Goal: Task Accomplishment & Management: Manage account settings

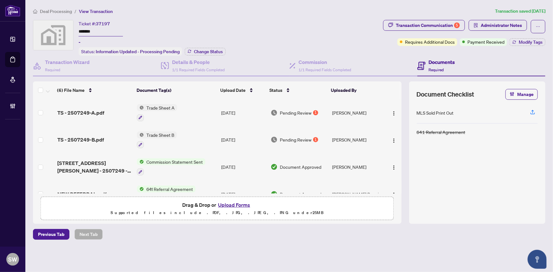
click at [50, 9] on span "Deal Processing" at bounding box center [56, 12] width 32 height 6
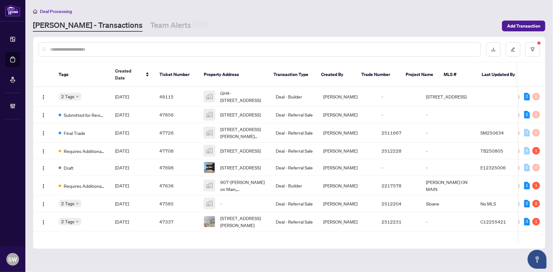
click at [69, 47] on input "text" at bounding box center [262, 49] width 425 height 7
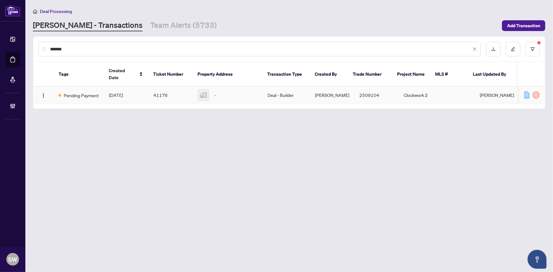
type input "*******"
click at [162, 88] on td "41176" at bounding box center [170, 95] width 44 height 17
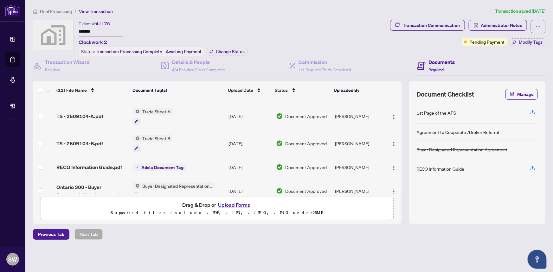
scroll to position [115, 0]
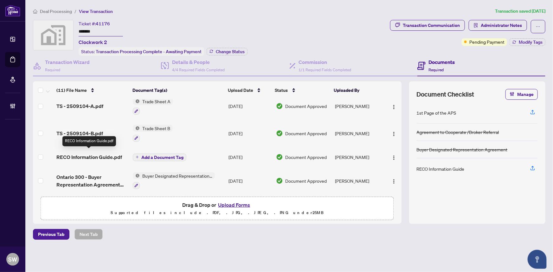
click at [113, 153] on span "RECO Information Guide.pdf" at bounding box center [89, 157] width 66 height 8
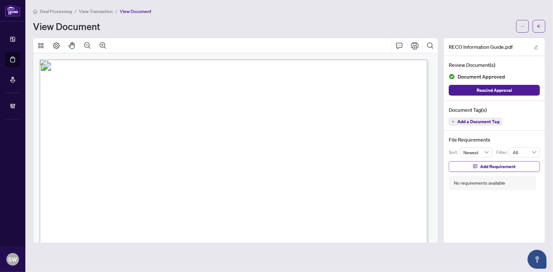
click at [474, 120] on span "Add a Document Tag" at bounding box center [478, 121] width 42 height 4
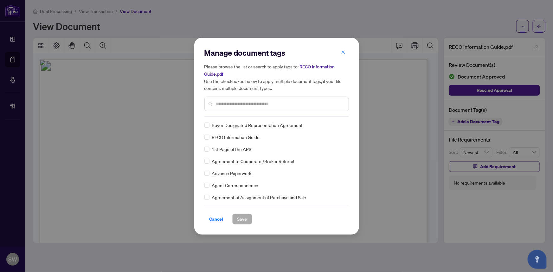
click at [228, 103] on input "text" at bounding box center [279, 103] width 127 height 7
type input "****"
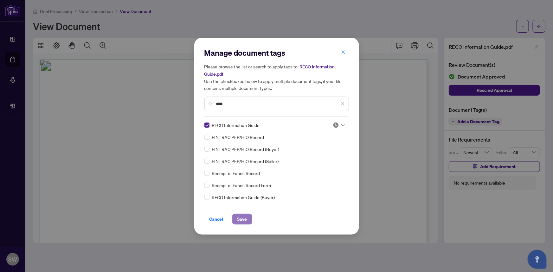
click at [244, 216] on span "Save" at bounding box center [242, 219] width 10 height 10
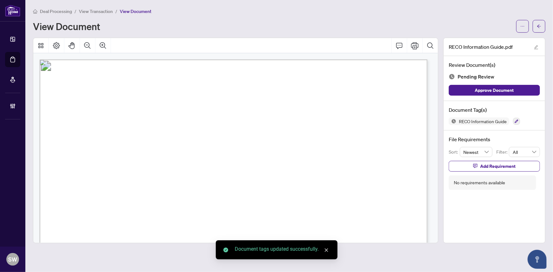
click at [537, 28] on span "button" at bounding box center [539, 26] width 4 height 10
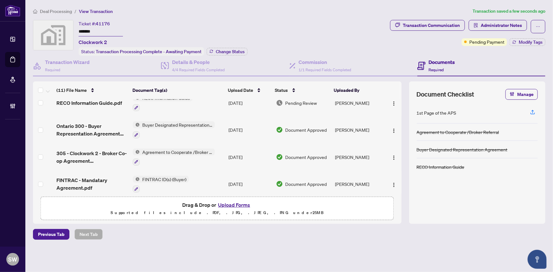
scroll to position [201, 0]
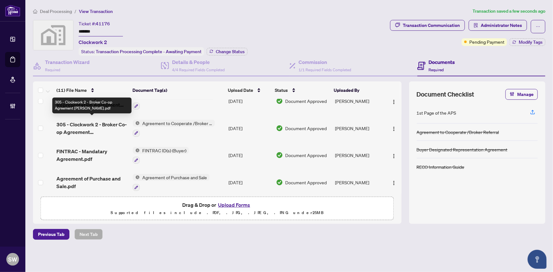
click at [103, 122] on span "305 - Clockwork 2 - Broker Co-op Agreement [PERSON_NAME].pdf" at bounding box center [92, 128] width 72 height 15
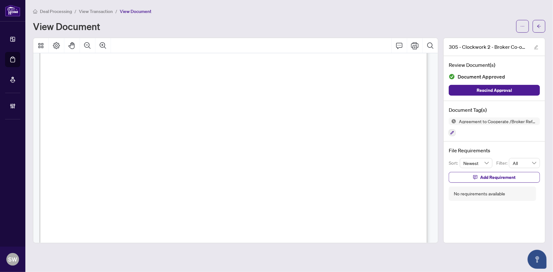
scroll to position [86, 0]
drag, startPoint x: 99, startPoint y: 141, endPoint x: 200, endPoint y: 140, distance: 100.8
click at [200, 140] on span "MATTAMY ([PERSON_NAME] CREEK) LIMITED" at bounding box center [170, 139] width 142 height 7
click at [105, 12] on span "View Transaction" at bounding box center [96, 12] width 34 height 6
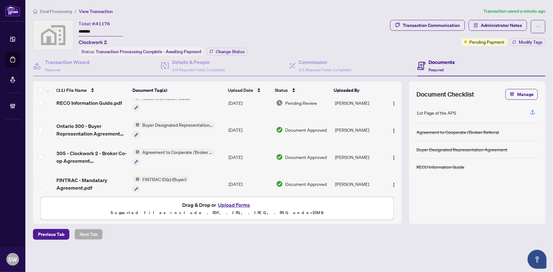
scroll to position [201, 0]
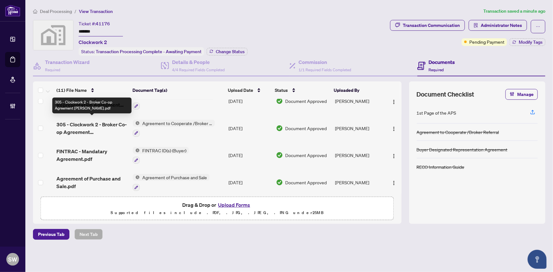
click at [111, 123] on span "305 - Clockwork 2 - Broker Co-op Agreement [PERSON_NAME].pdf" at bounding box center [92, 128] width 72 height 15
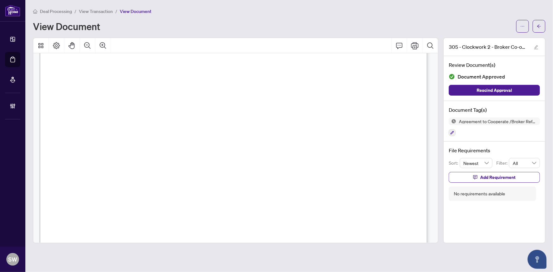
scroll to position [115, 0]
drag, startPoint x: 99, startPoint y: 110, endPoint x: 200, endPoint y: 110, distance: 100.7
click at [200, 110] on span "MATTAMY ([PERSON_NAME] CREEK) LIMITED" at bounding box center [170, 110] width 142 height 7
click at [93, 11] on span "View Transaction" at bounding box center [96, 12] width 34 height 6
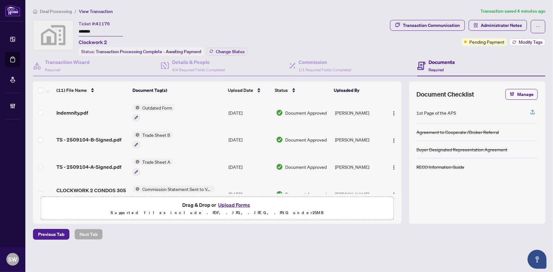
click at [517, 42] on button "Modify Tags" at bounding box center [527, 42] width 36 height 8
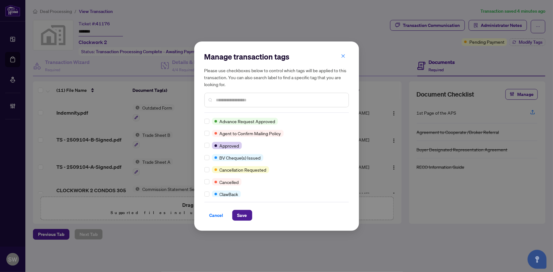
click at [229, 98] on input "text" at bounding box center [279, 100] width 127 height 7
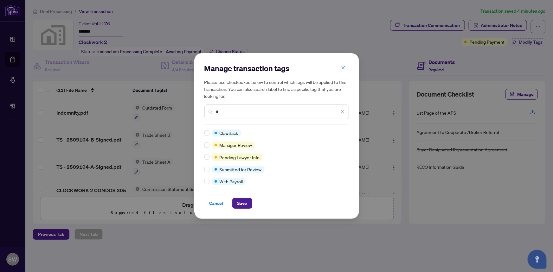
type input "*"
click at [249, 205] on button "Save" at bounding box center [242, 203] width 20 height 11
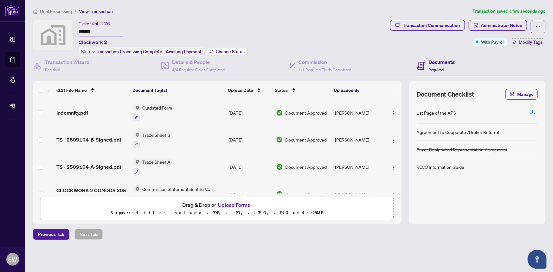
click at [225, 51] on span "Change Status" at bounding box center [230, 51] width 29 height 4
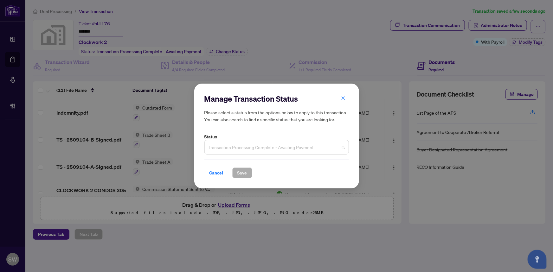
click at [227, 150] on span "Transaction Processing Complete - Awaiting Payment" at bounding box center [276, 147] width 137 height 12
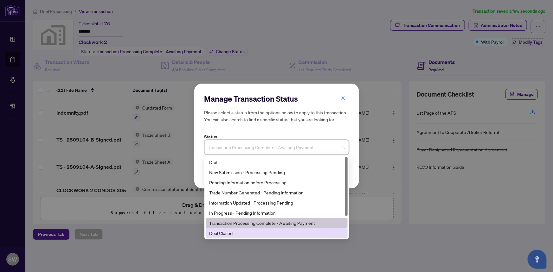
click at [232, 231] on div "Deal Closed" at bounding box center [276, 233] width 134 height 7
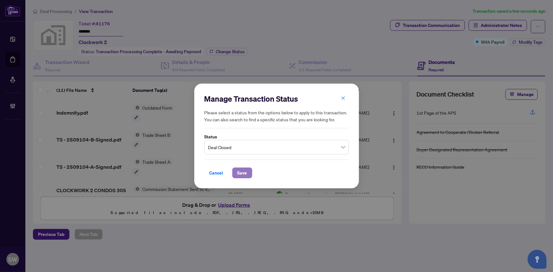
click at [242, 175] on span "Save" at bounding box center [242, 173] width 10 height 10
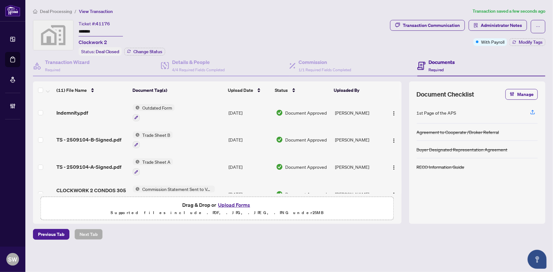
click at [54, 11] on span "Deal Processing" at bounding box center [56, 12] width 32 height 6
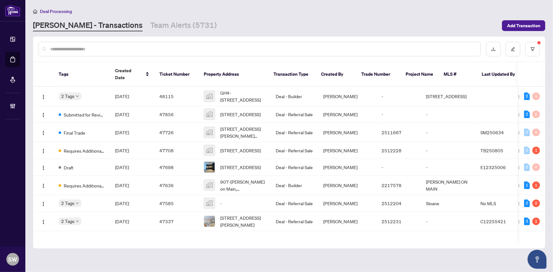
click at [450, 26] on div "[PERSON_NAME] - Transactions Team Alerts (5731)" at bounding box center [265, 25] width 465 height 11
click at [93, 51] on input "text" at bounding box center [262, 49] width 425 height 7
paste input "*******"
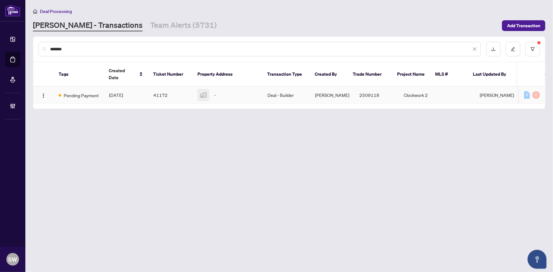
type input "*******"
click at [151, 89] on td "41172" at bounding box center [170, 95] width 44 height 17
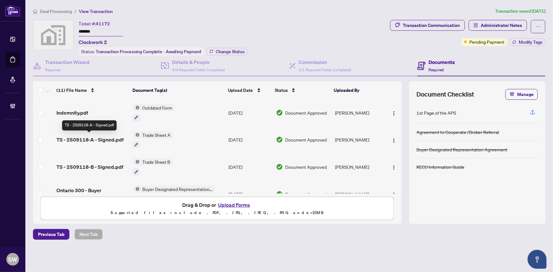
click at [92, 139] on span "TS - 2509118-A - Signed.pdf" at bounding box center [89, 140] width 67 height 8
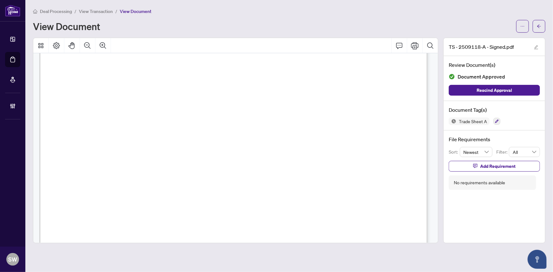
scroll to position [29, 0]
click at [537, 26] on icon "arrow-left" at bounding box center [539, 26] width 4 height 4
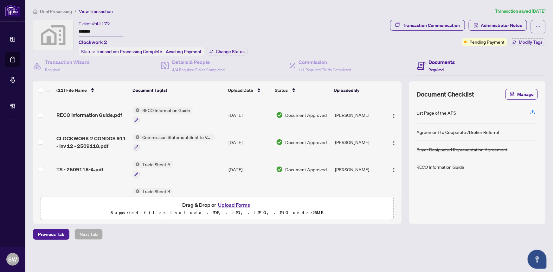
scroll to position [115, 0]
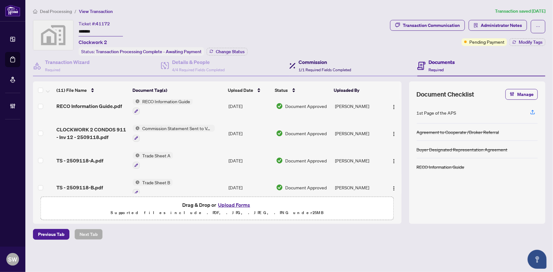
click at [318, 67] on span "1/1 Required Fields Completed" at bounding box center [325, 69] width 53 height 5
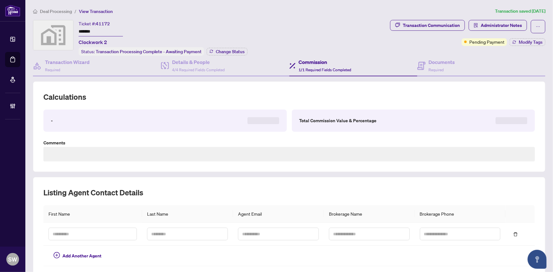
type textarea "**********"
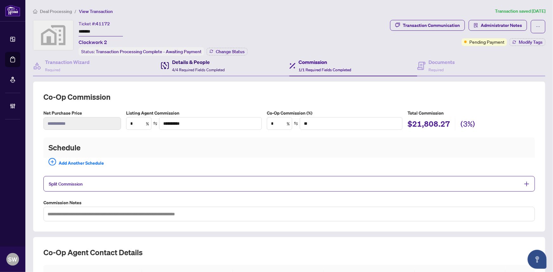
click at [206, 64] on h4 "Details & People" at bounding box center [198, 62] width 53 height 8
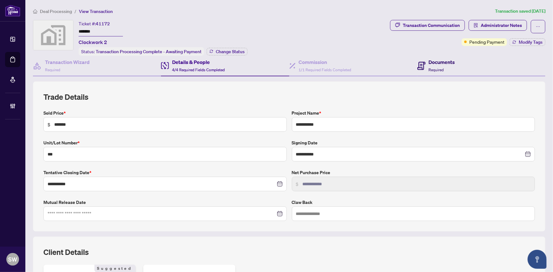
click at [442, 67] on div "Documents Required" at bounding box center [442, 65] width 26 height 15
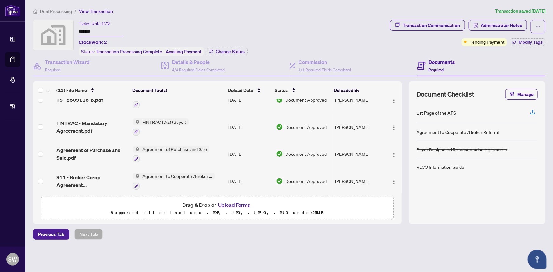
scroll to position [203, 0]
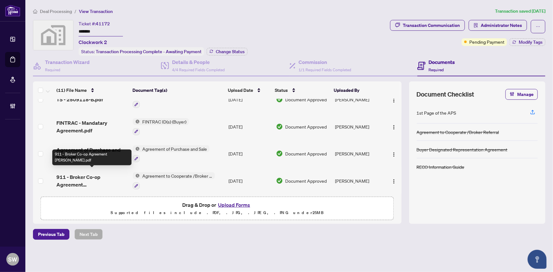
click at [107, 175] on span "911 - Broker Co-op Agreement [PERSON_NAME].pdf" at bounding box center [92, 180] width 72 height 15
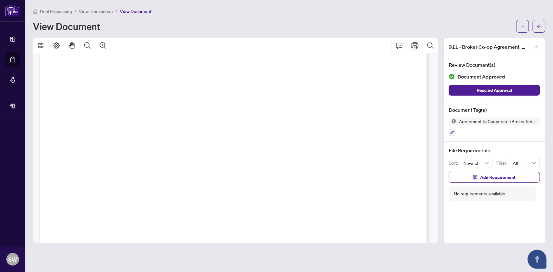
scroll to position [86, 0]
drag, startPoint x: 100, startPoint y: 137, endPoint x: 200, endPoint y: 137, distance: 99.8
click at [200, 137] on span "MATTAMY ([PERSON_NAME] CREEK) LIMITED" at bounding box center [170, 139] width 142 height 7
click at [329, 235] on span "copy of the breakdown from the Vendor’s office should be included with the orig…" at bounding box center [214, 238] width 231 height 7
click at [87, 9] on span "View Transaction" at bounding box center [96, 12] width 34 height 6
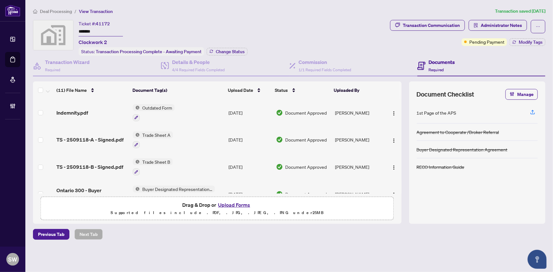
click at [310, 20] on div "Ticket #: 41172 ******* Clockwork 2 Status: Transaction Processing Complete - A…" at bounding box center [210, 38] width 355 height 36
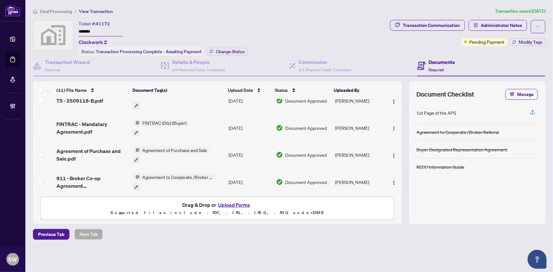
scroll to position [203, 0]
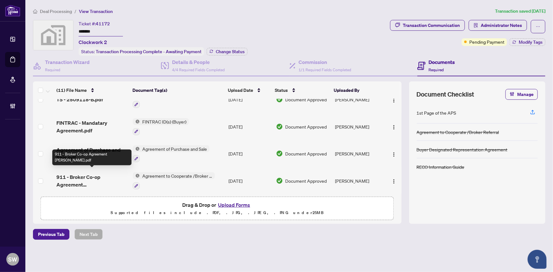
click at [103, 173] on span "911 - Broker Co-op Agreement [PERSON_NAME].pdf" at bounding box center [92, 180] width 72 height 15
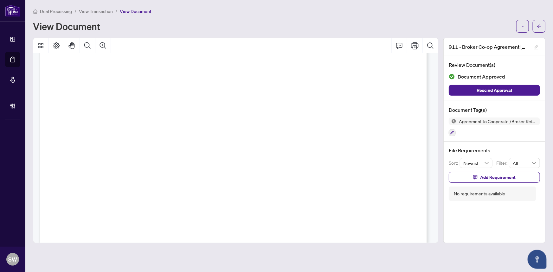
scroll to position [29, 0]
drag, startPoint x: 99, startPoint y: 195, endPoint x: 201, endPoint y: 197, distance: 101.1
click at [201, 197] on span "MATTAMY ([PERSON_NAME] CREEK) LIMITED" at bounding box center [170, 197] width 142 height 7
click at [489, 27] on div "View Document" at bounding box center [272, 26] width 479 height 10
click at [104, 12] on span "View Transaction" at bounding box center [96, 12] width 34 height 6
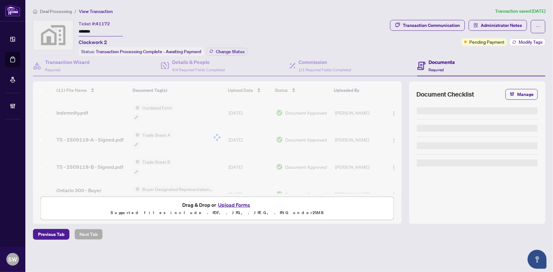
click at [524, 41] on span "Modify Tags" at bounding box center [531, 42] width 24 height 4
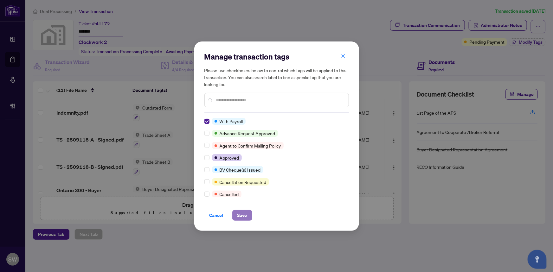
click at [240, 215] on span "Save" at bounding box center [242, 215] width 10 height 10
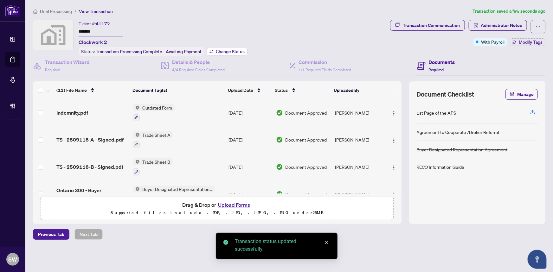
click at [225, 53] on span "Change Status" at bounding box center [230, 51] width 29 height 4
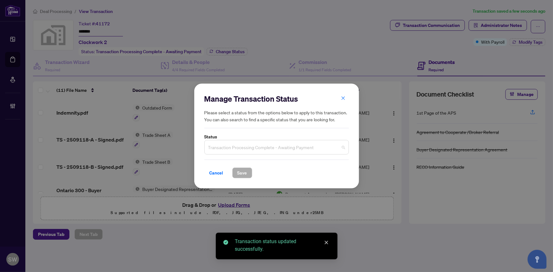
click at [236, 148] on span "Transaction Processing Complete - Awaiting Payment" at bounding box center [276, 147] width 137 height 12
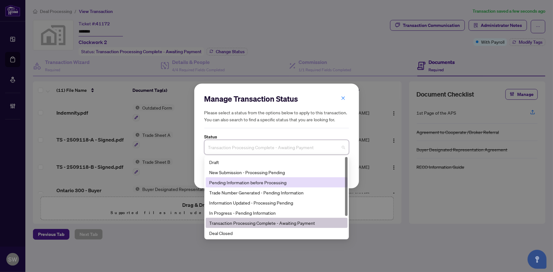
scroll to position [29, 0]
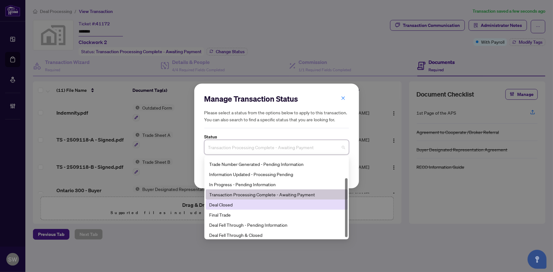
click at [231, 206] on div "Deal Closed" at bounding box center [276, 204] width 134 height 7
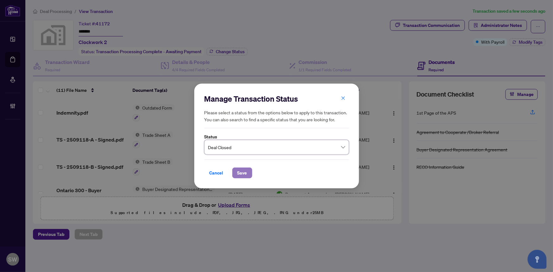
click at [246, 174] on span "Save" at bounding box center [242, 173] width 10 height 10
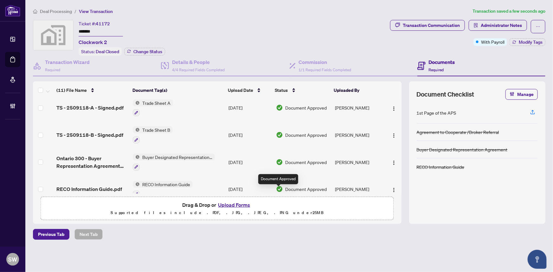
scroll to position [0, 0]
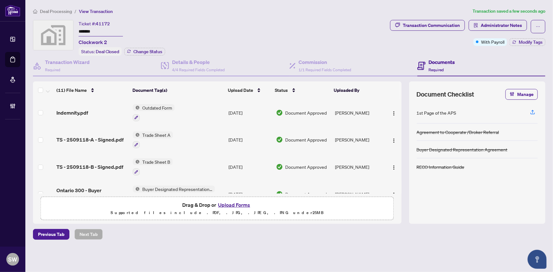
click at [60, 12] on span "Deal Processing" at bounding box center [56, 12] width 32 height 6
